Goal: Find specific page/section: Find specific page/section

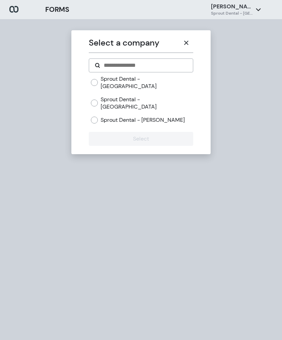
click at [188, 43] on icon "button" at bounding box center [187, 43] width 6 height 6
click at [183, 47] on button "button" at bounding box center [186, 43] width 14 height 14
click at [182, 40] on button "button" at bounding box center [186, 43] width 14 height 14
click at [158, 79] on label "Sprout Dental - [GEOGRAPHIC_DATA]" at bounding box center [147, 82] width 92 height 15
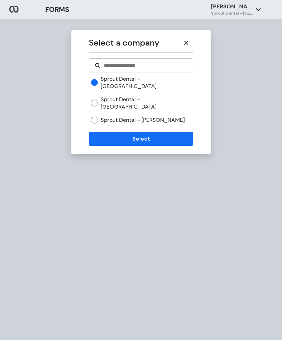
click at [170, 132] on button "Select" at bounding box center [141, 139] width 104 height 14
